Goal: Task Accomplishment & Management: Complete application form

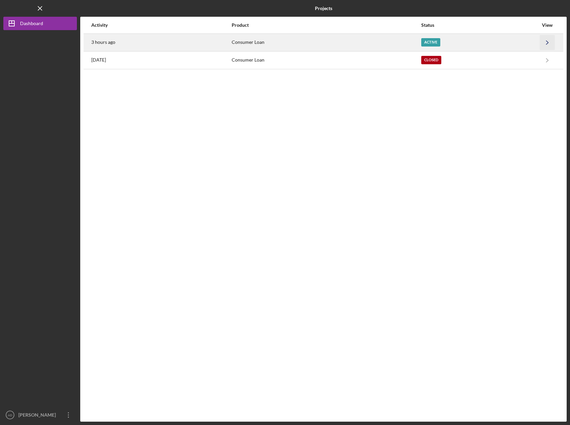
click at [544, 39] on icon "Icon/Navigate" at bounding box center [547, 42] width 15 height 15
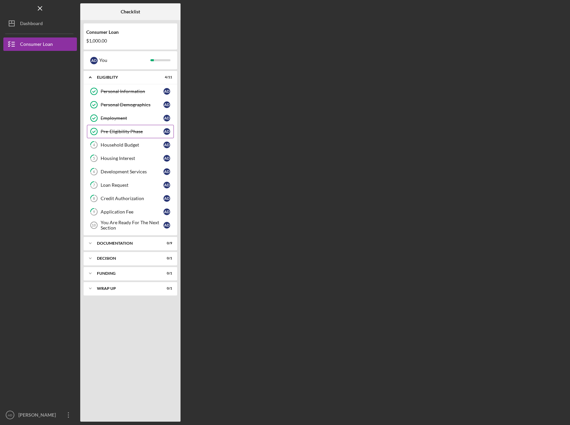
click at [118, 134] on div "Pre-Eligibility Phase" at bounding box center [132, 131] width 63 height 5
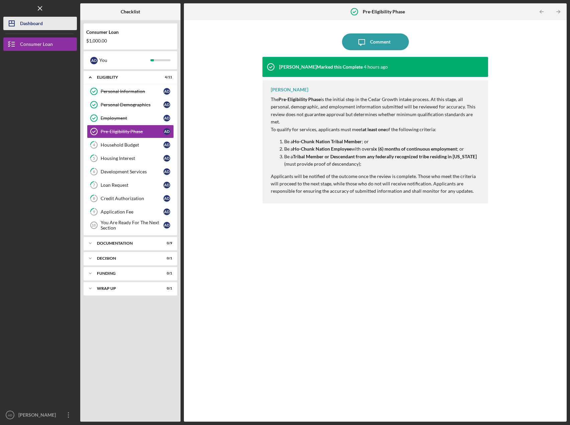
click at [33, 24] on div "Dashboard" at bounding box center [31, 24] width 23 height 15
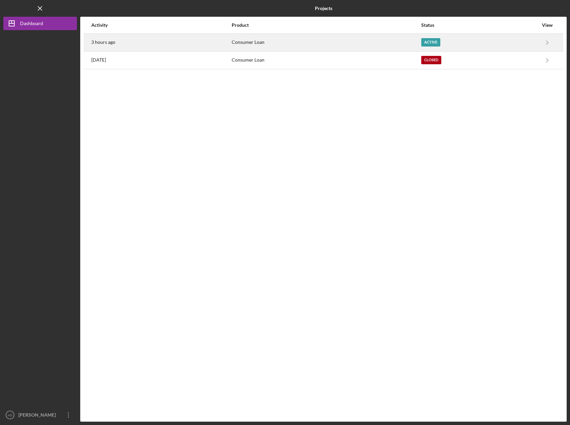
click at [161, 38] on div "3 hours ago" at bounding box center [161, 42] width 140 height 17
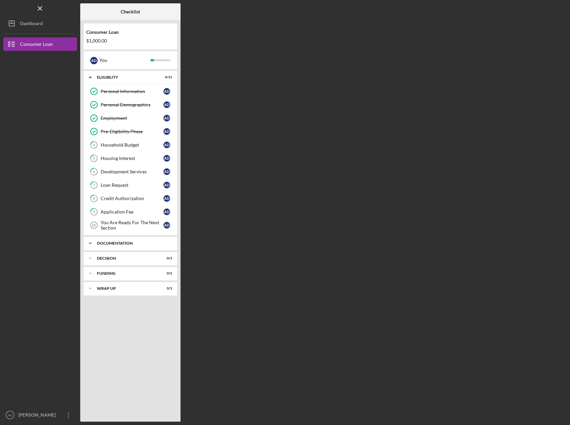
click at [85, 242] on icon "Icon/Expander" at bounding box center [90, 243] width 13 height 13
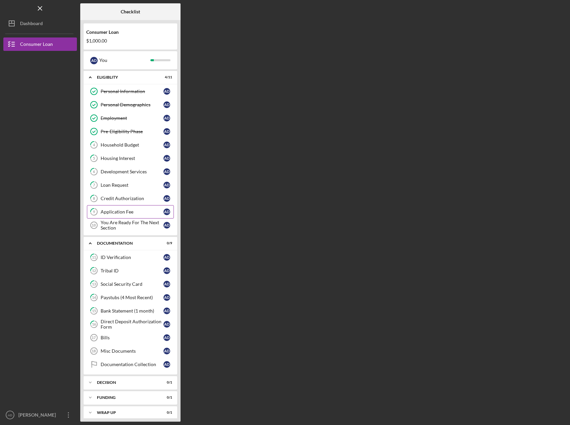
click at [122, 209] on div "Application Fee" at bounding box center [132, 211] width 63 height 5
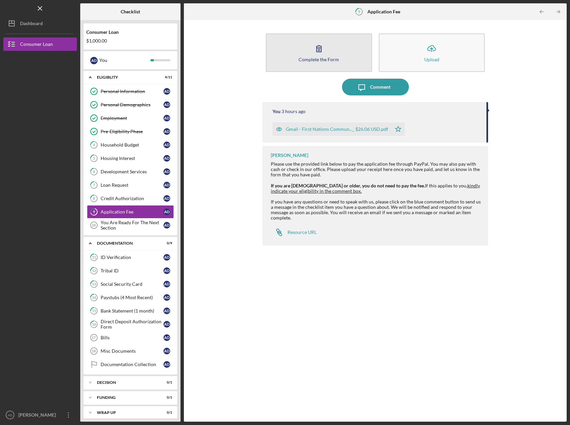
click at [315, 60] on div "Complete the Form" at bounding box center [319, 59] width 40 height 5
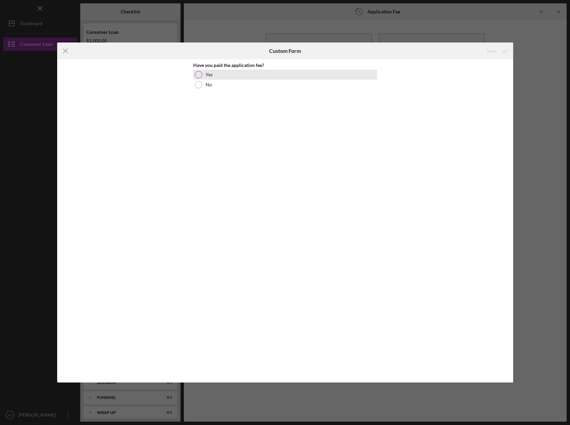
click at [203, 73] on div "Yes" at bounding box center [285, 75] width 184 height 10
click at [509, 53] on icon "submit" at bounding box center [505, 50] width 17 height 17
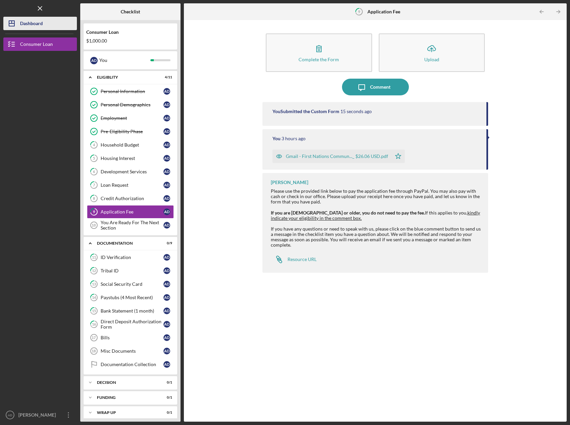
click at [31, 22] on div "Dashboard" at bounding box center [31, 24] width 23 height 15
